Goal: Information Seeking & Learning: Learn about a topic

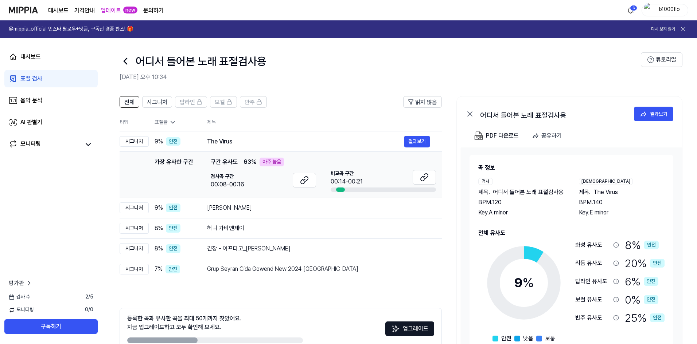
click at [42, 79] on div "표절 검사" at bounding box center [31, 78] width 22 height 9
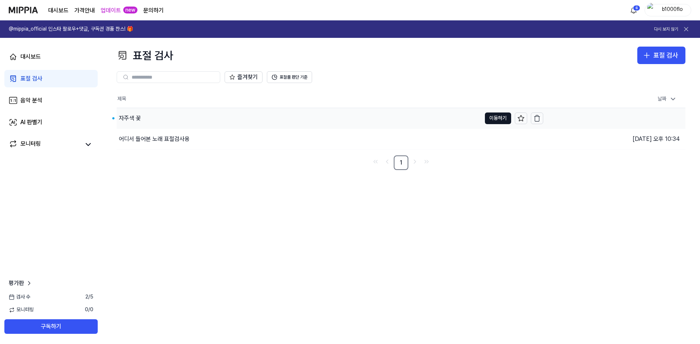
click at [124, 118] on div "자주색 꽃" at bounding box center [130, 118] width 22 height 9
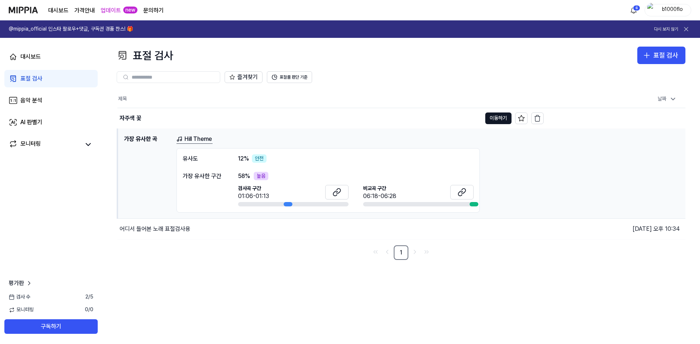
click at [188, 140] on link "Hill Theme" at bounding box center [194, 139] width 36 height 9
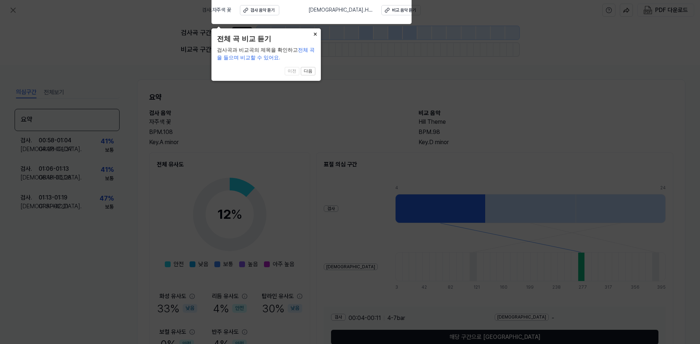
click at [315, 34] on button "×" at bounding box center [315, 33] width 12 height 10
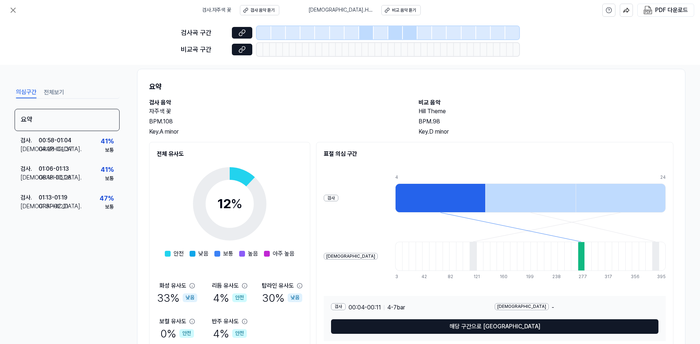
scroll to position [36, 0]
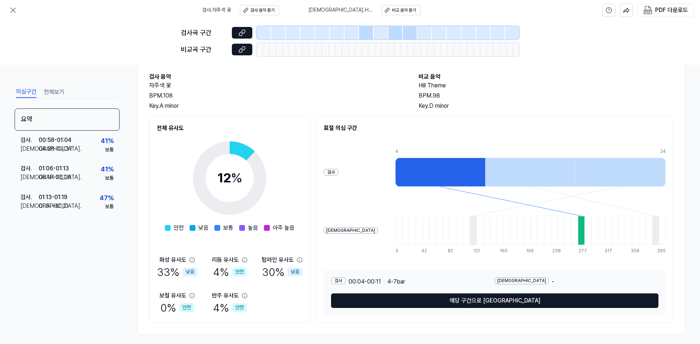
click at [229, 189] on icon at bounding box center [229, 178] width 91 height 91
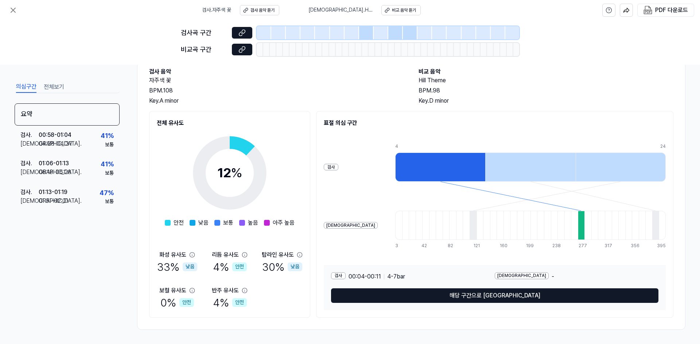
scroll to position [42, 0]
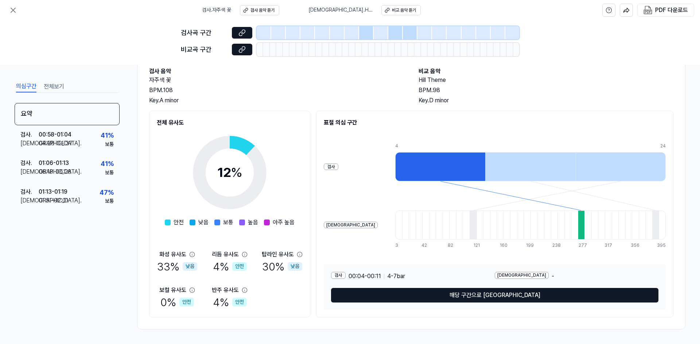
click at [584, 231] on div at bounding box center [587, 225] width 7 height 29
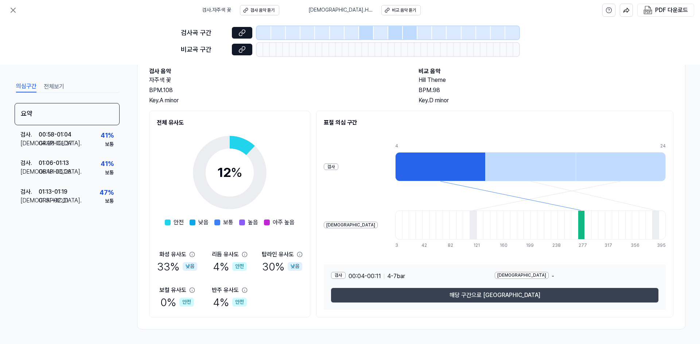
click at [494, 293] on button "해당 구간으로 [GEOGRAPHIC_DATA]" at bounding box center [494, 295] width 327 height 15
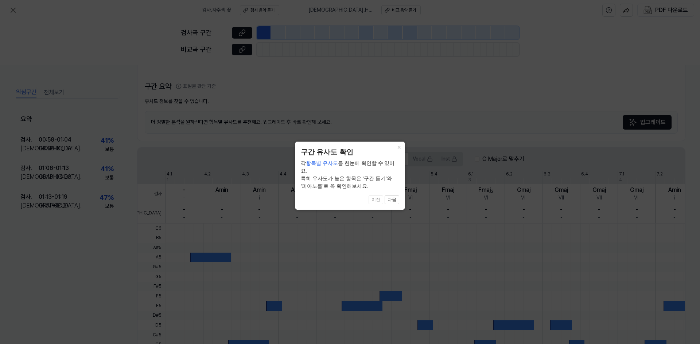
scroll to position [140, 0]
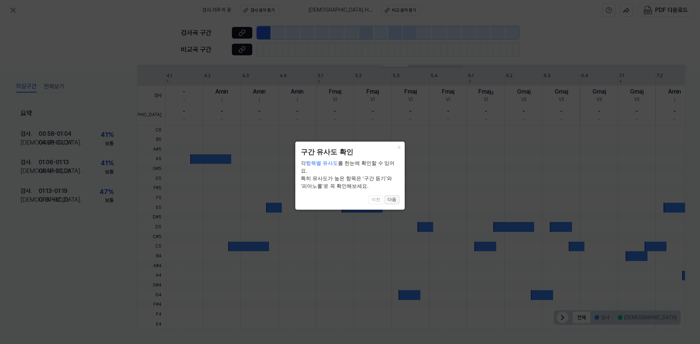
click at [390, 196] on button "다음" at bounding box center [392, 200] width 15 height 9
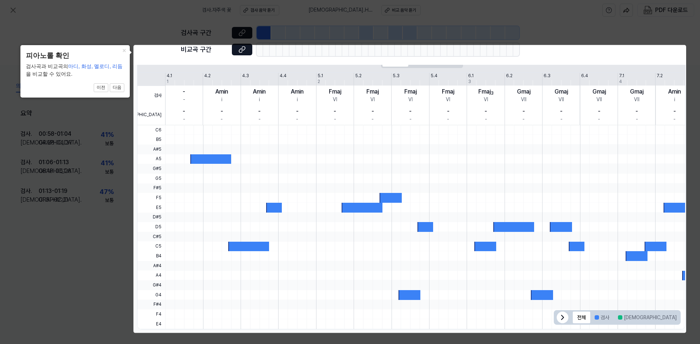
click at [121, 56] on header "피아노롤 확인" at bounding box center [75, 56] width 98 height 11
click at [124, 55] on button "×" at bounding box center [124, 50] width 12 height 10
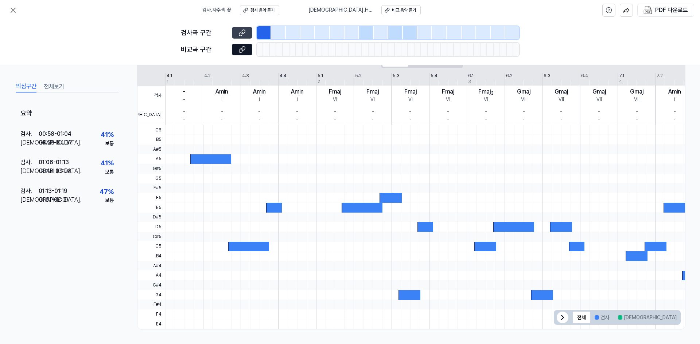
click at [242, 36] on button at bounding box center [242, 33] width 20 height 12
click at [238, 50] on button at bounding box center [242, 50] width 20 height 12
click at [316, 16] on div "검사 . 자주색 꽃 검사 음악 듣기 비교 . Hill Theme 비교 음악 듣기" at bounding box center [311, 10] width 219 height 20
click at [392, 12] on div "비교 음악 듣기" at bounding box center [404, 10] width 24 height 6
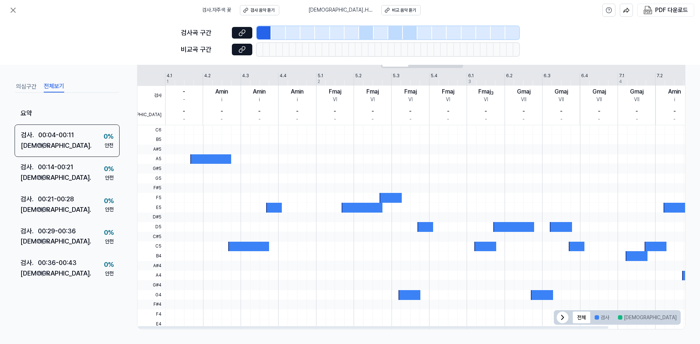
click at [56, 83] on button "전체보기" at bounding box center [54, 87] width 20 height 12
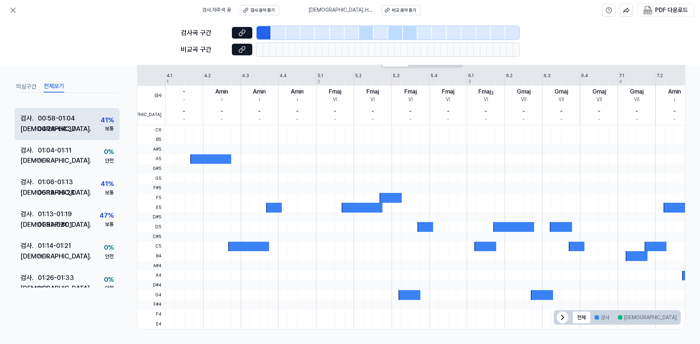
scroll to position [219, 0]
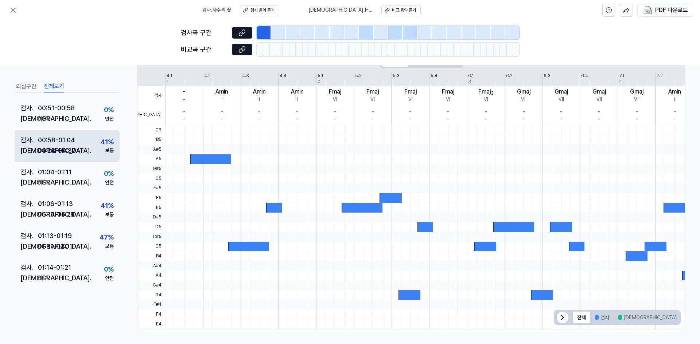
click at [86, 147] on div "검사 . 00:58 - 01:04 비교 . 04:28 - 04:37 41 % 보통" at bounding box center [67, 146] width 105 height 32
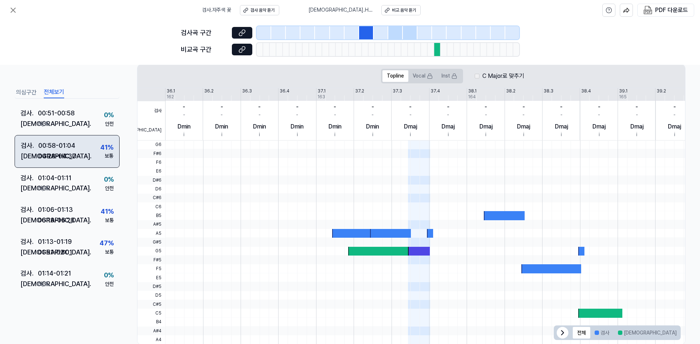
scroll to position [218, 0]
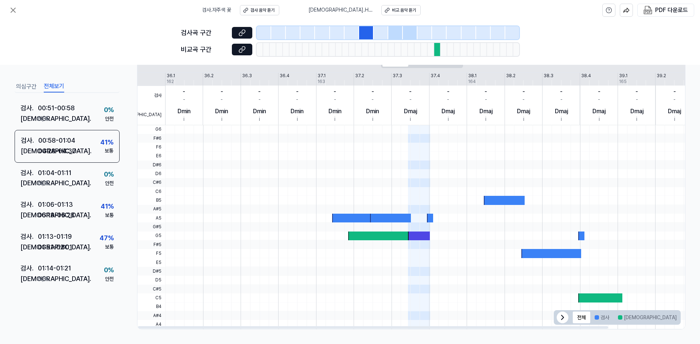
click at [418, 236] on div at bounding box center [419, 236] width 22 height 9
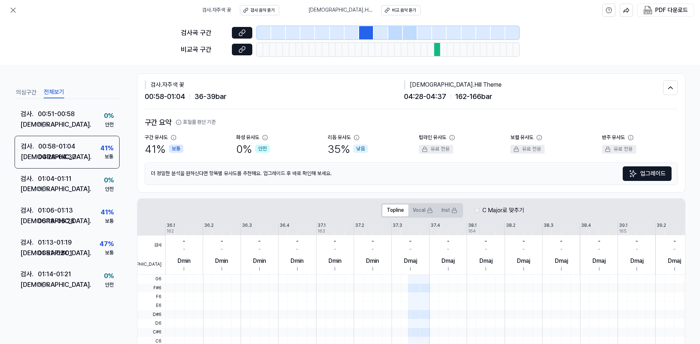
scroll to position [0, 0]
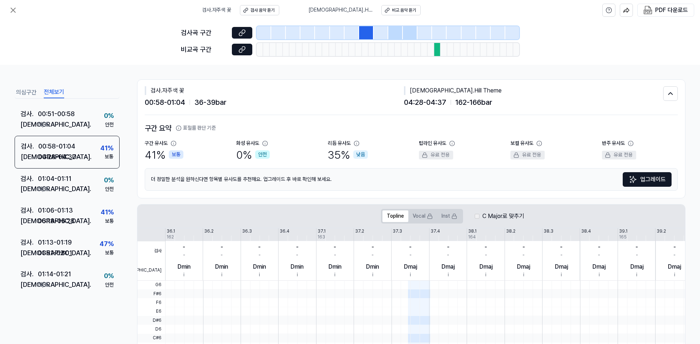
click at [464, 104] on span "162 - 166 bar" at bounding box center [473, 103] width 37 height 12
click at [430, 97] on span "04:28 - 04:37" at bounding box center [425, 103] width 42 height 12
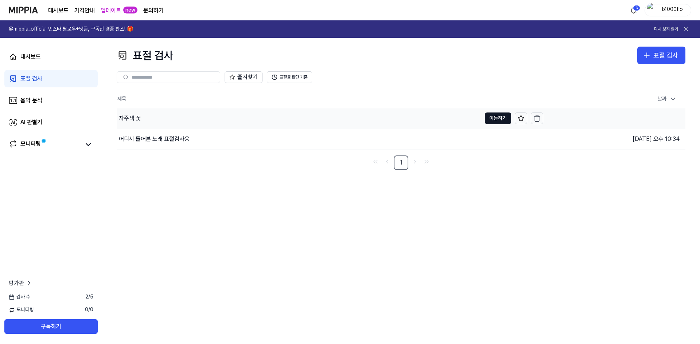
click at [137, 121] on div "자주색 꽃" at bounding box center [130, 118] width 22 height 9
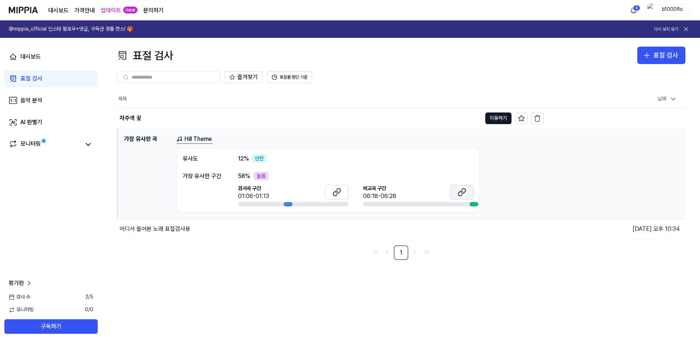
click at [461, 197] on button at bounding box center [461, 192] width 23 height 15
click at [332, 190] on icon at bounding box center [336, 192] width 9 height 9
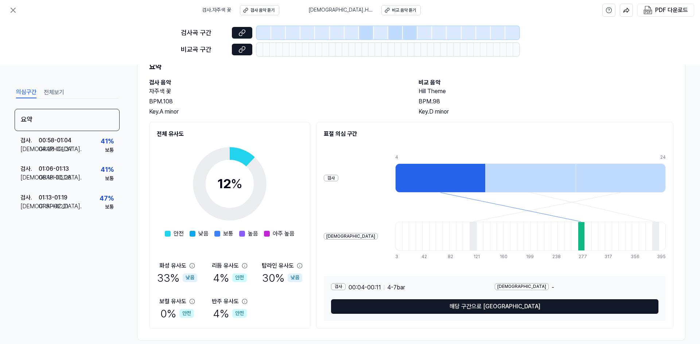
scroll to position [42, 0]
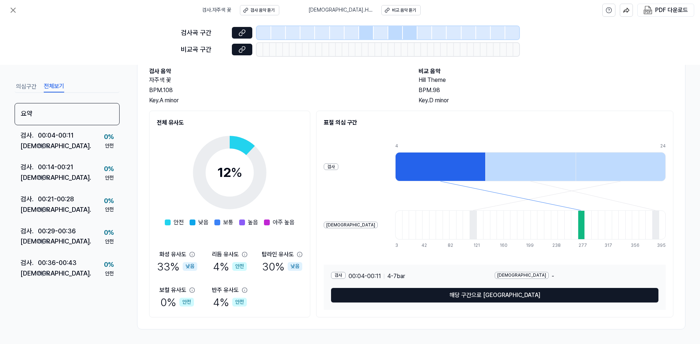
click at [57, 85] on button "전체보기" at bounding box center [54, 87] width 20 height 12
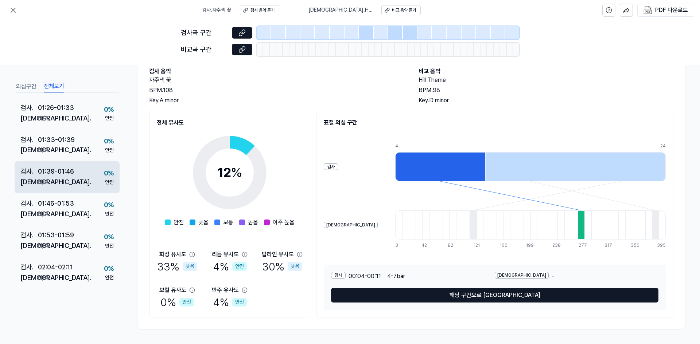
scroll to position [412, 0]
